Goal: Find specific page/section: Find specific page/section

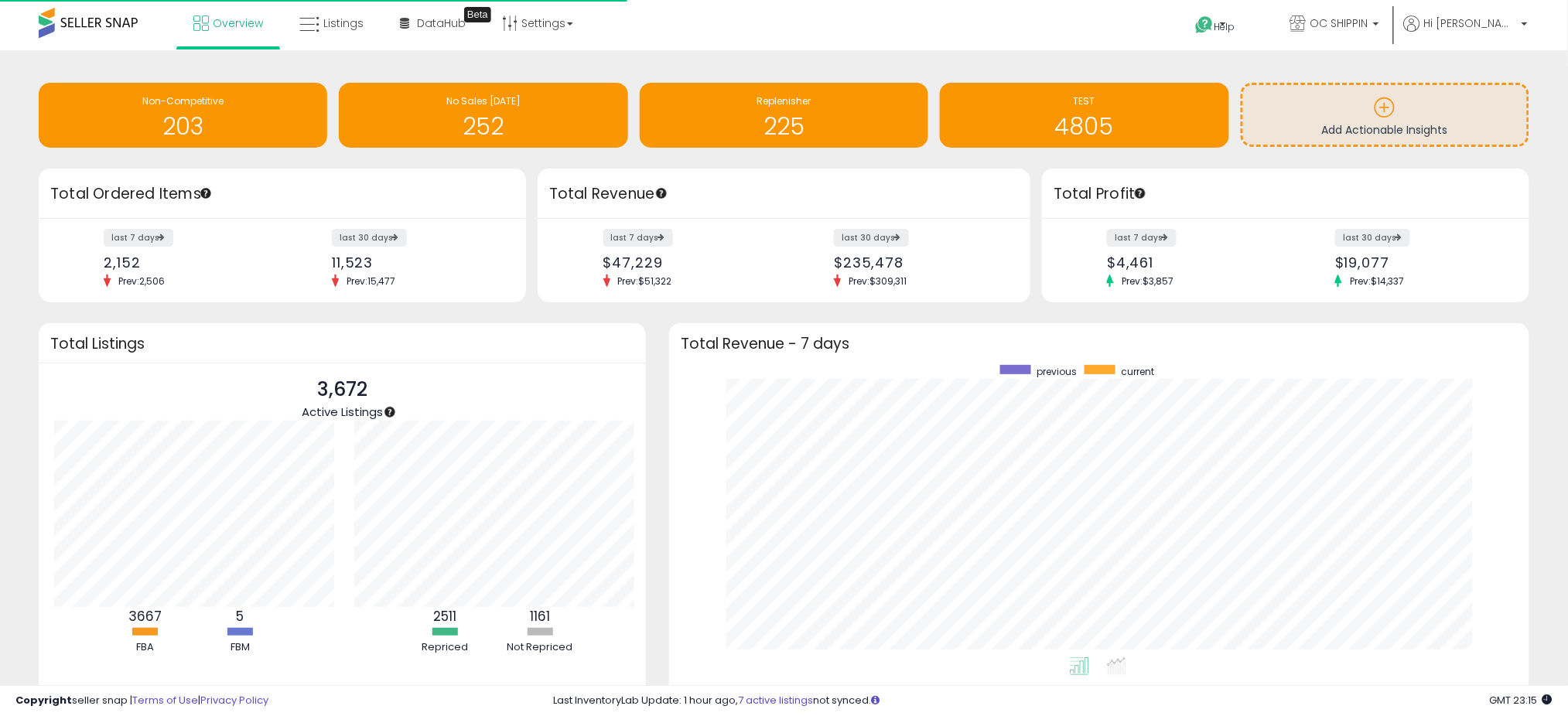
scroll to position [292, 829]
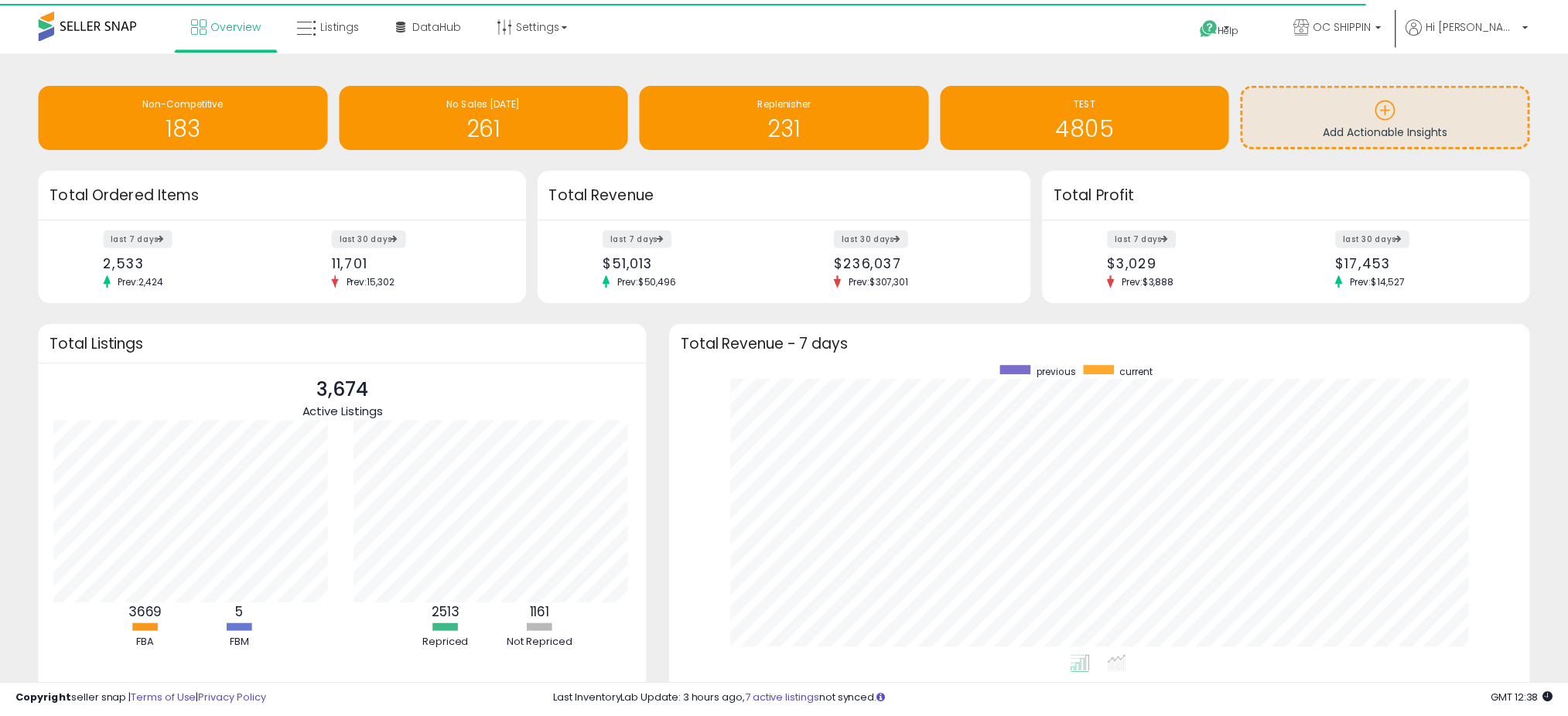
scroll to position [292, 829]
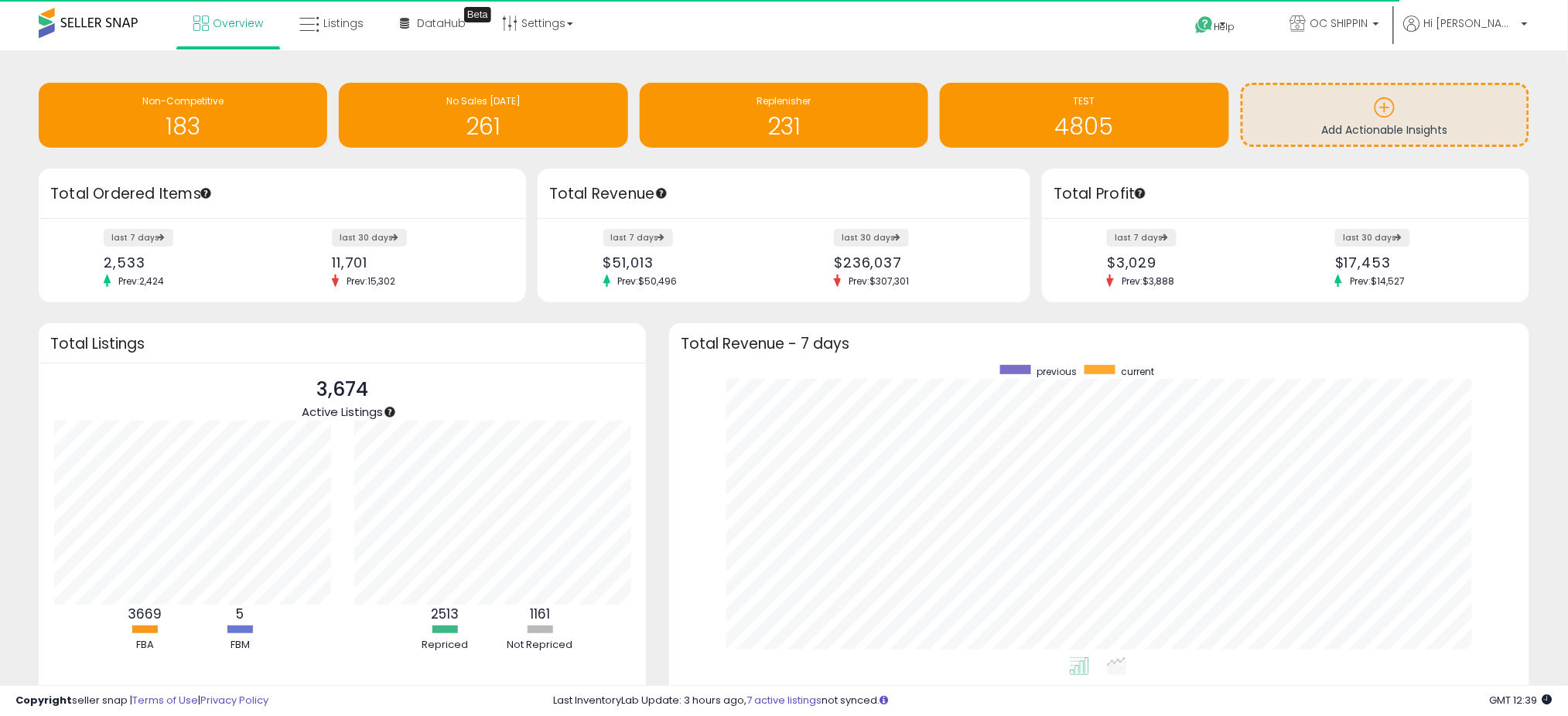
click at [330, 47] on ul "Overview Listings DataHub Beta" at bounding box center [383, 24] width 414 height 49
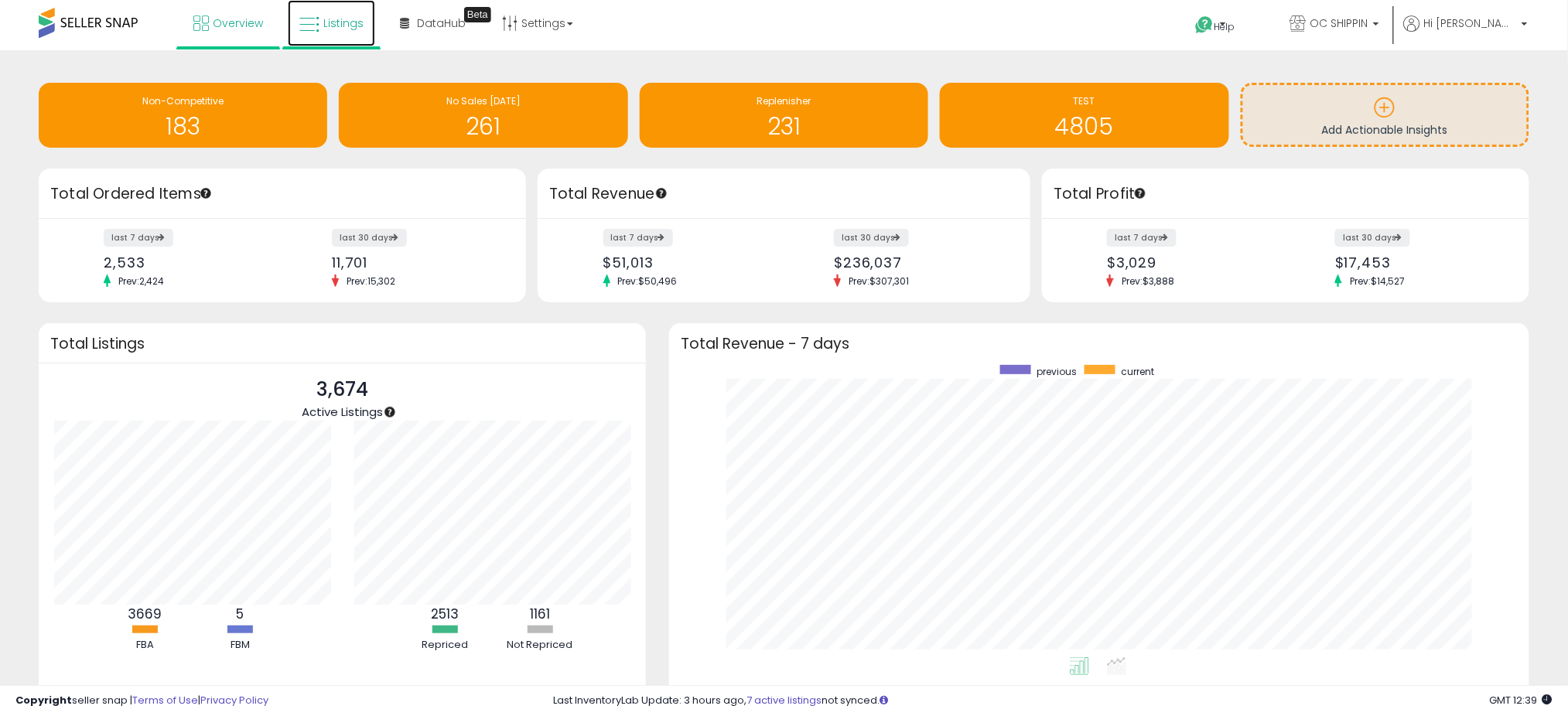
click at [317, 28] on icon at bounding box center [309, 25] width 20 height 20
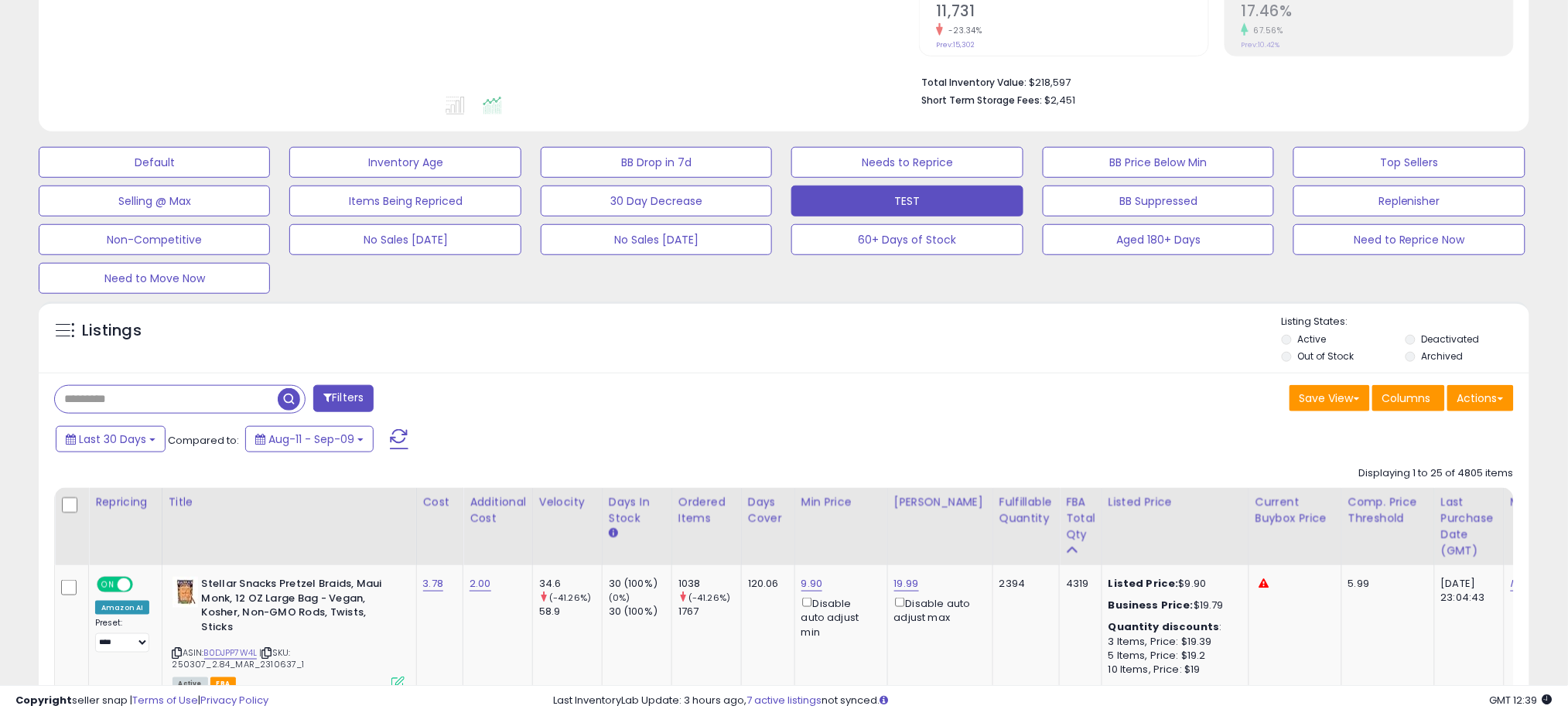
scroll to position [686, 0]
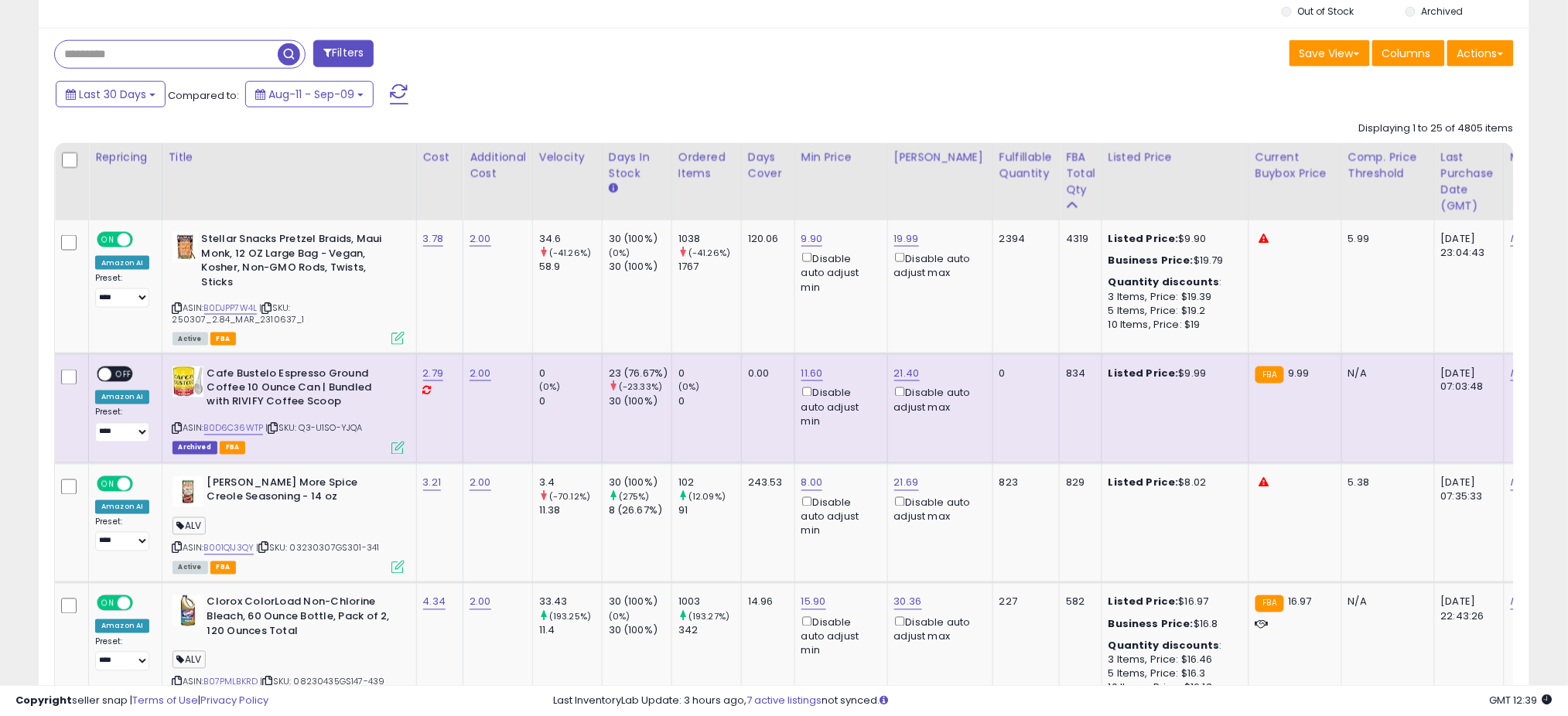
click at [170, 57] on input "text" at bounding box center [166, 55] width 223 height 27
paste input "**********"
type input "**********"
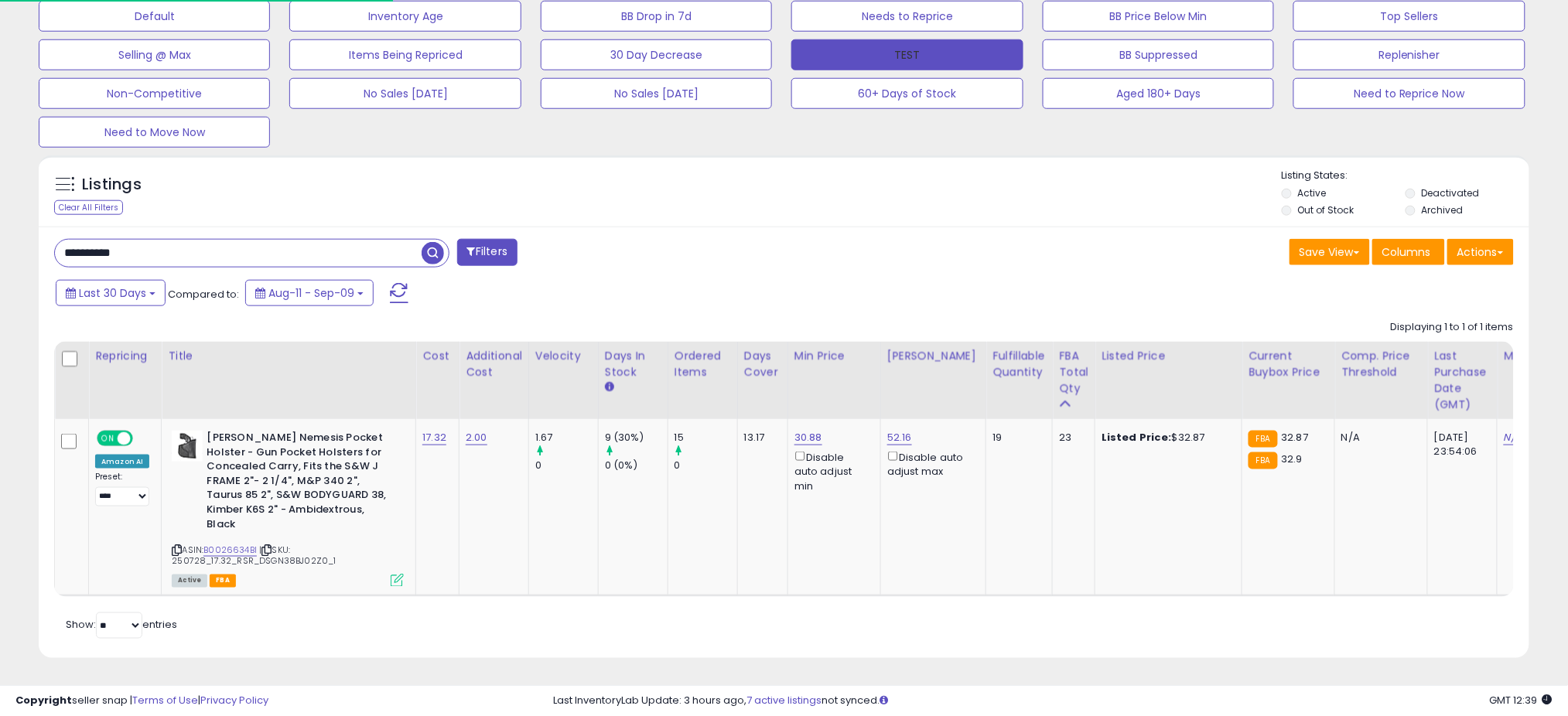
click at [806, 68] on button "TEST" at bounding box center [907, 55] width 231 height 31
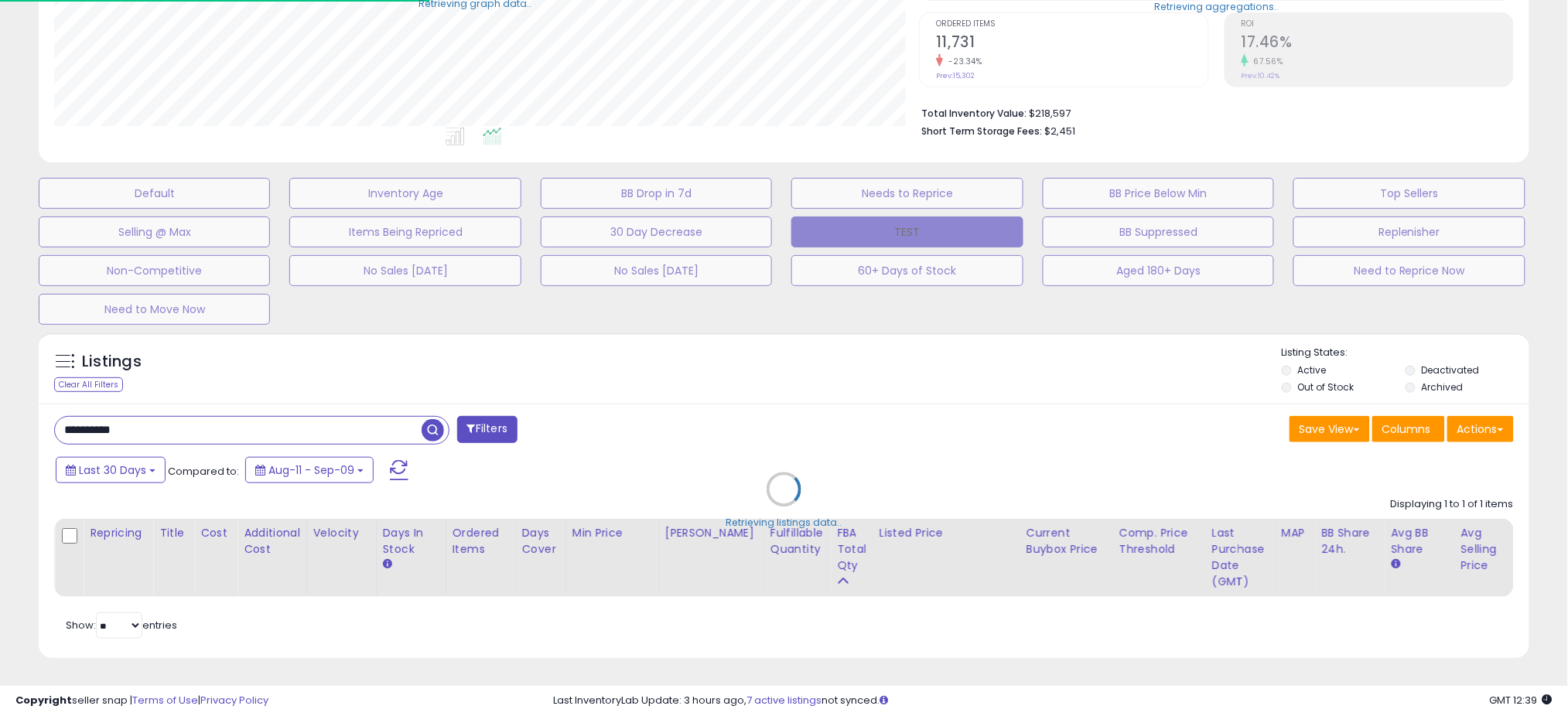
scroll to position [773187, 772708]
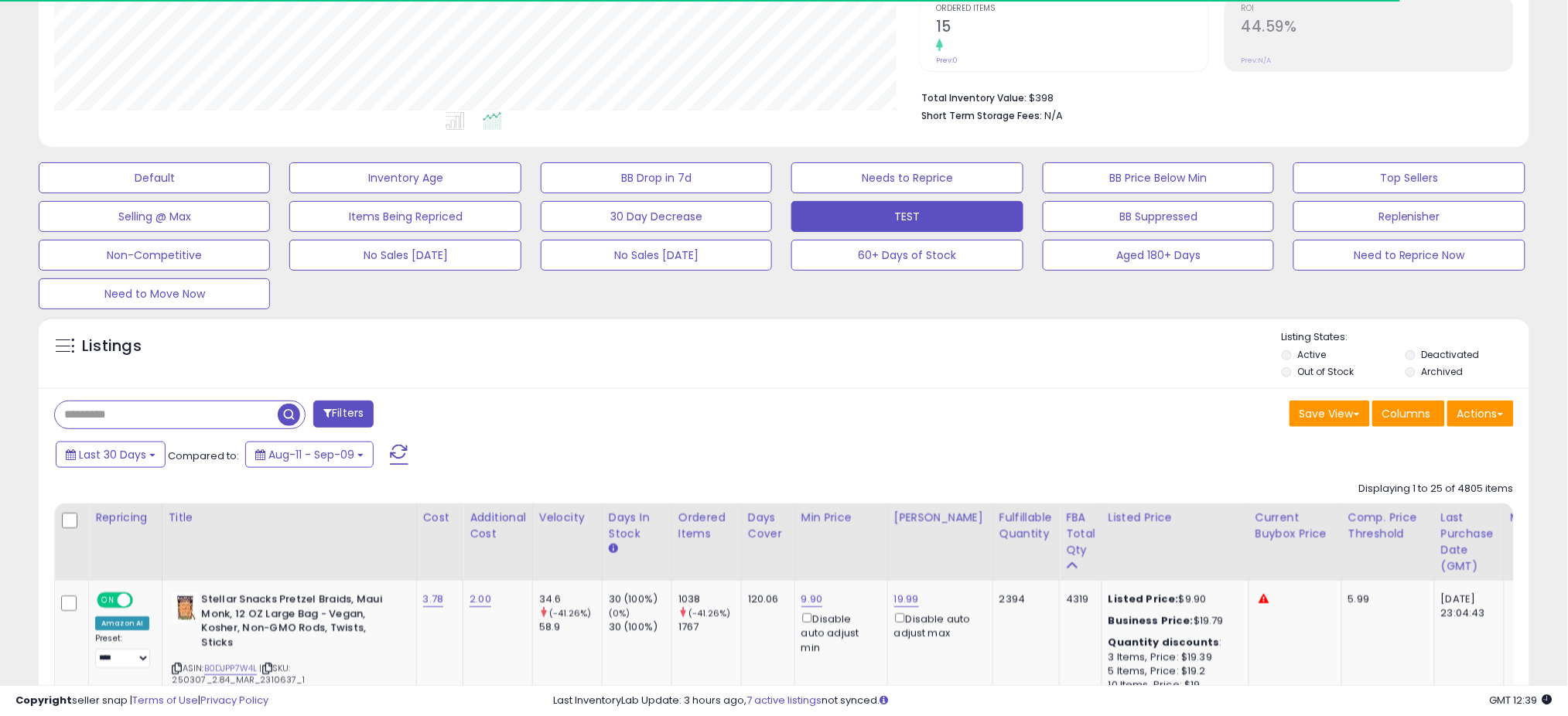
click at [789, 276] on div "Default Inventory Age BB Drop in 7d Needs to Reprice BB Price Below Min Top Sel…" at bounding box center [784, 232] width 1530 height 155
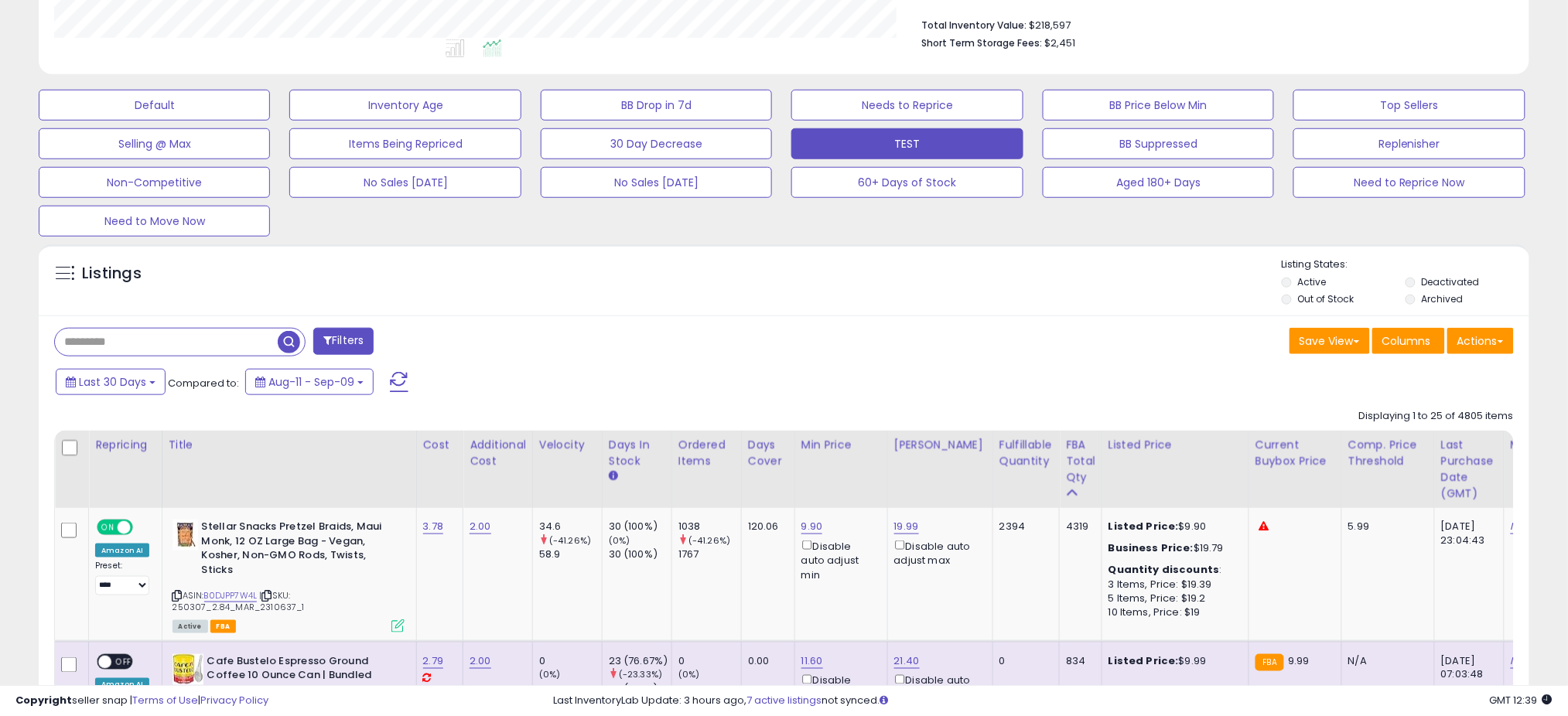
scroll to position [362, 0]
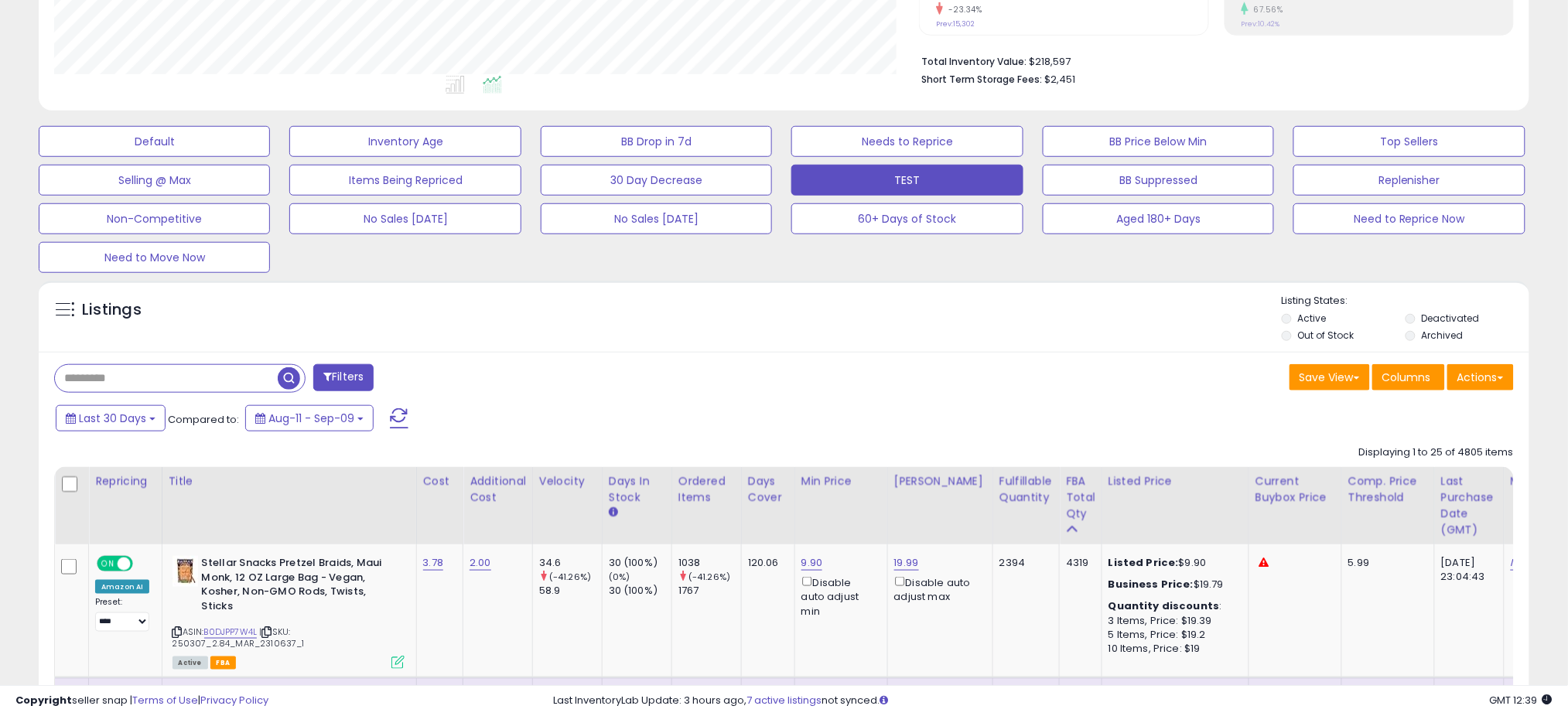
click at [188, 379] on input "text" at bounding box center [166, 379] width 223 height 27
paste input "**********"
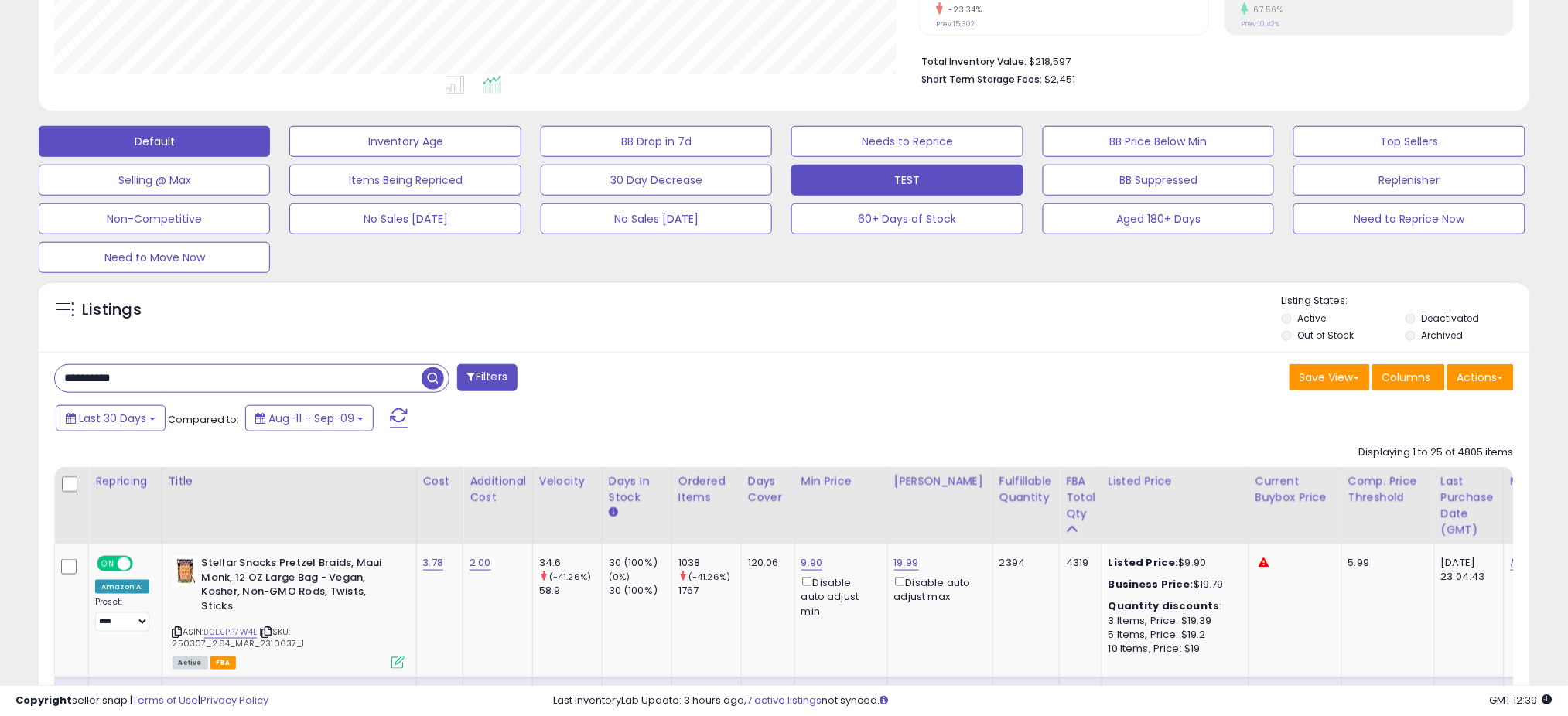
scroll to position [317, 865]
type input "**********"
click at [437, 376] on span "button" at bounding box center [433, 379] width 23 height 23
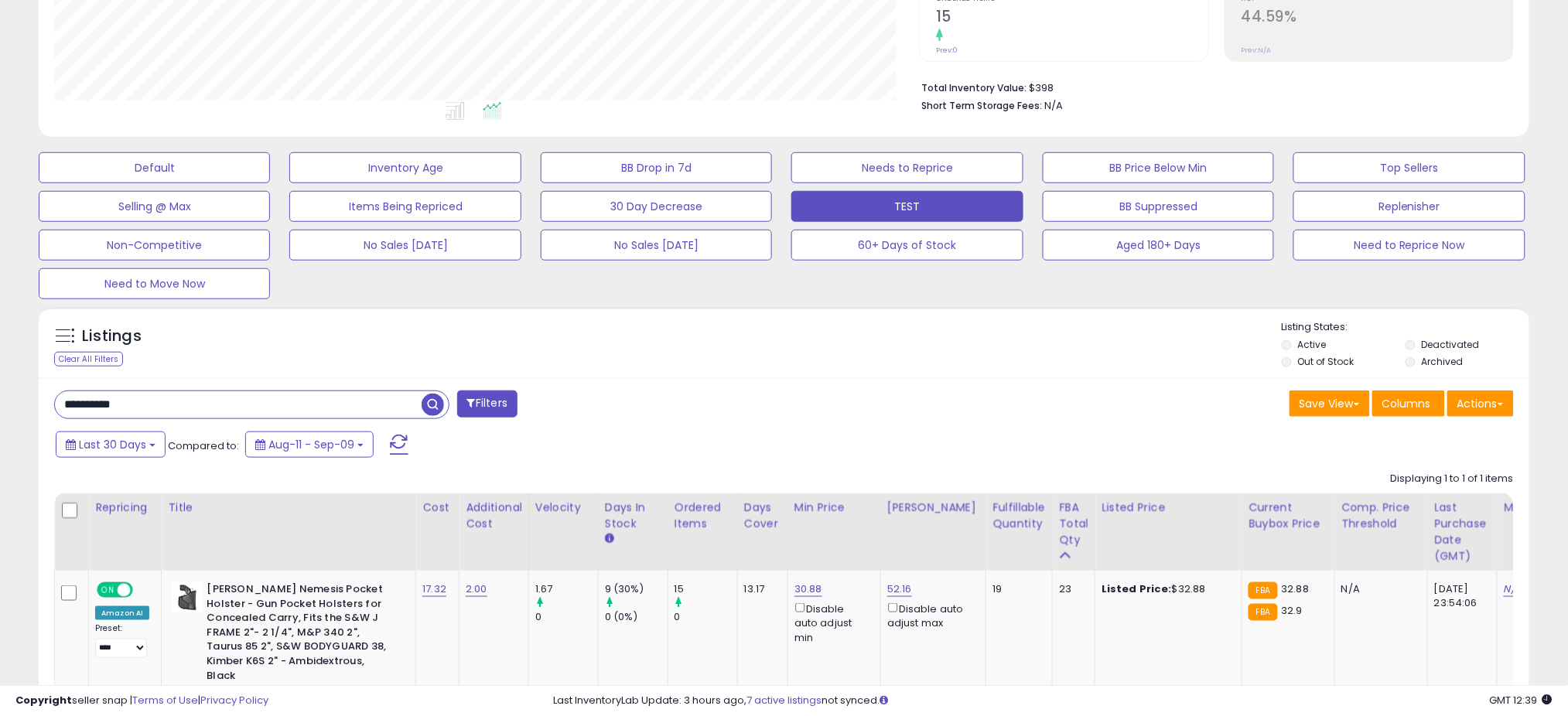
scroll to position [332, 0]
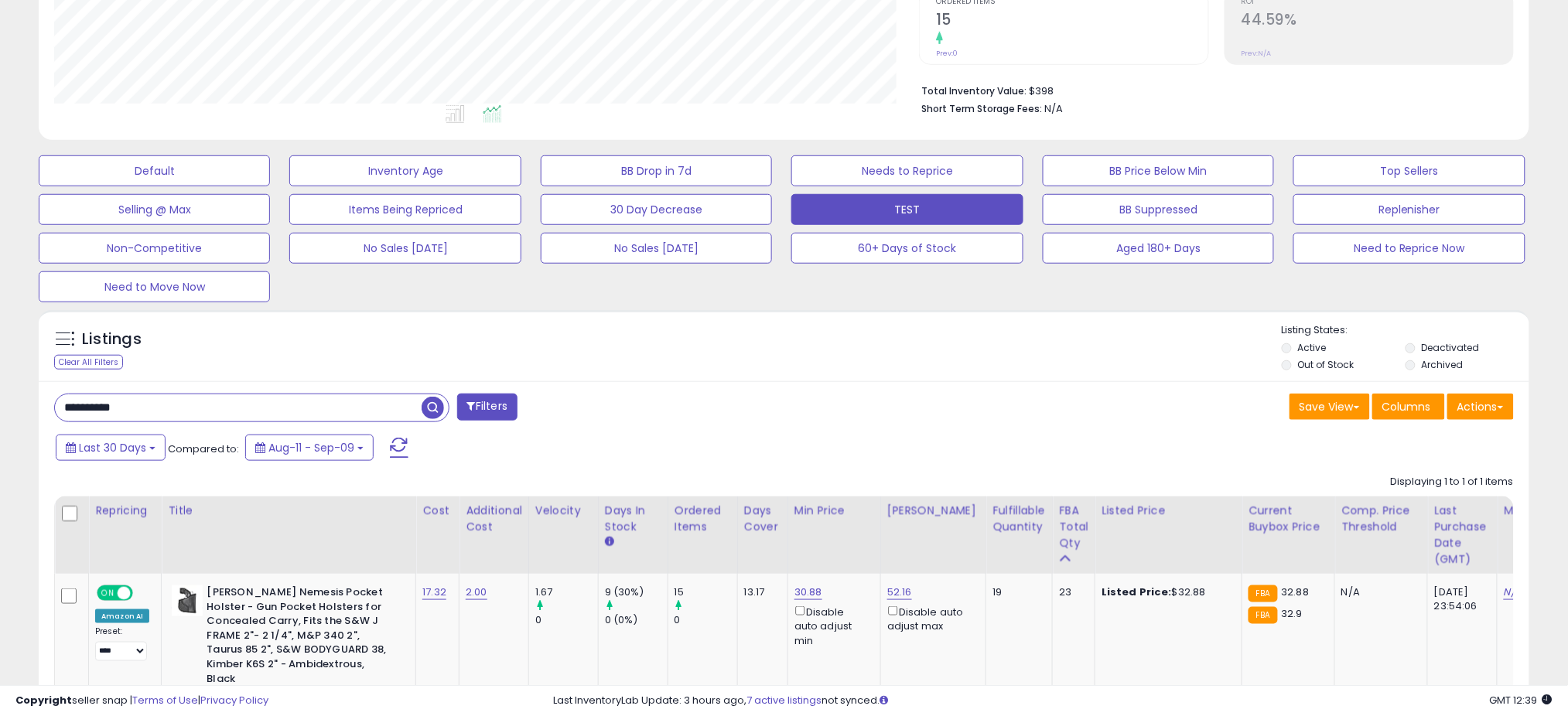
click at [779, 355] on div "Listings Clear All Filters Listing States:" at bounding box center [784, 349] width 1491 height 52
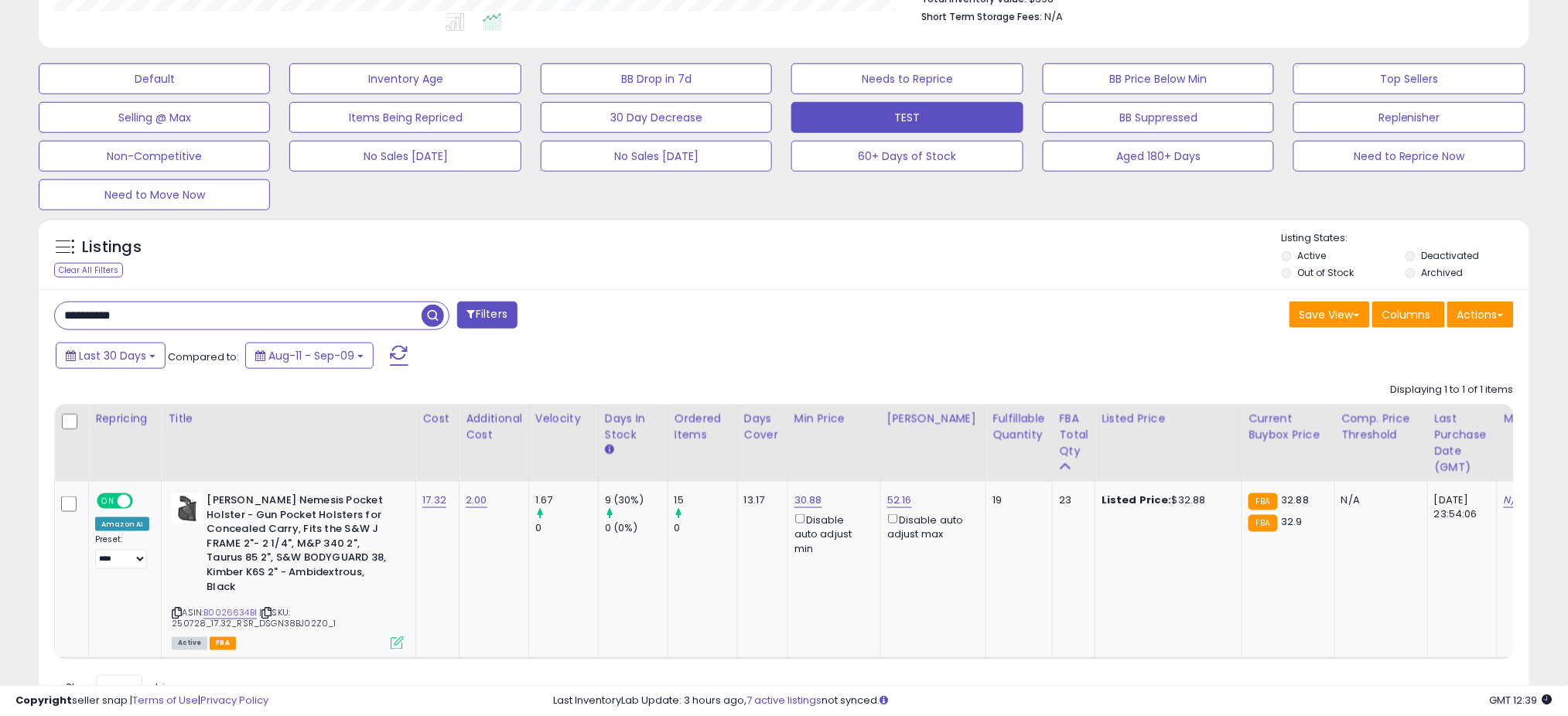
scroll to position [417, 0]
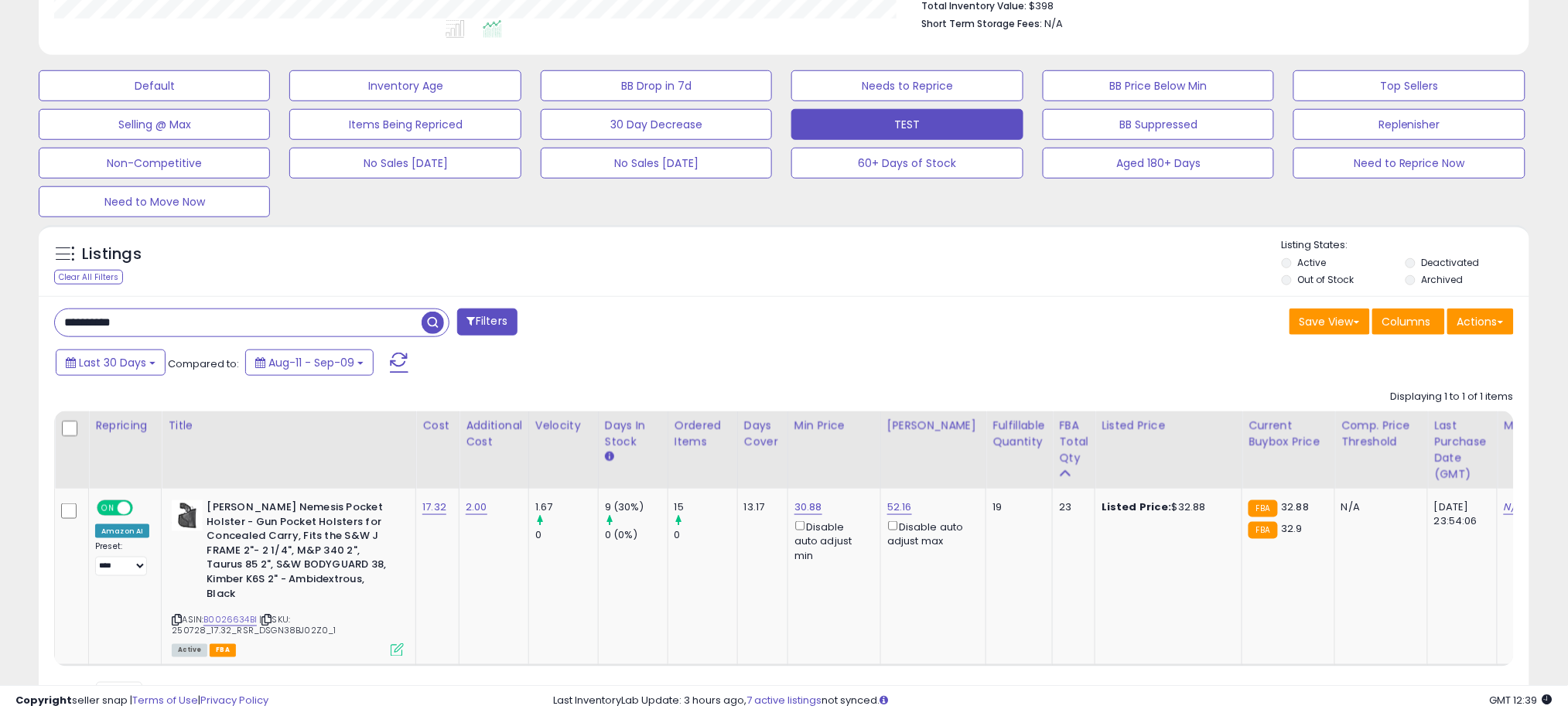
click at [784, 246] on div "Listings Clear All Filters Listing States:" at bounding box center [784, 264] width 1491 height 52
click at [777, 261] on div "Listings Clear All Filters Listing States:" at bounding box center [784, 264] width 1491 height 52
